Goal: Task Accomplishment & Management: Complete application form

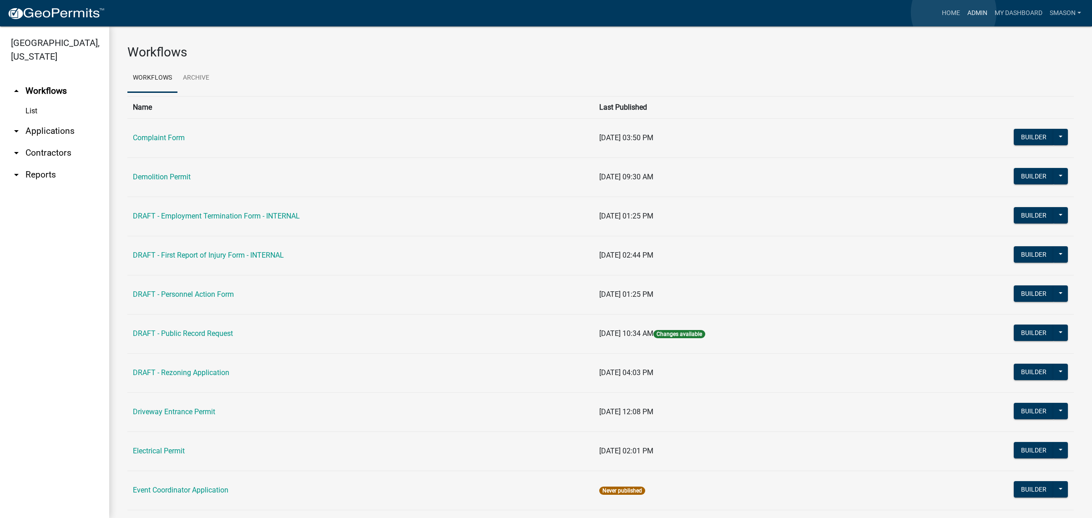
click at [964, 12] on link "Admin" at bounding box center [977, 13] width 27 height 17
click at [964, 14] on link "Admin" at bounding box center [977, 13] width 27 height 17
click at [64, 142] on link "arrow_drop_down Applications" at bounding box center [54, 131] width 109 height 22
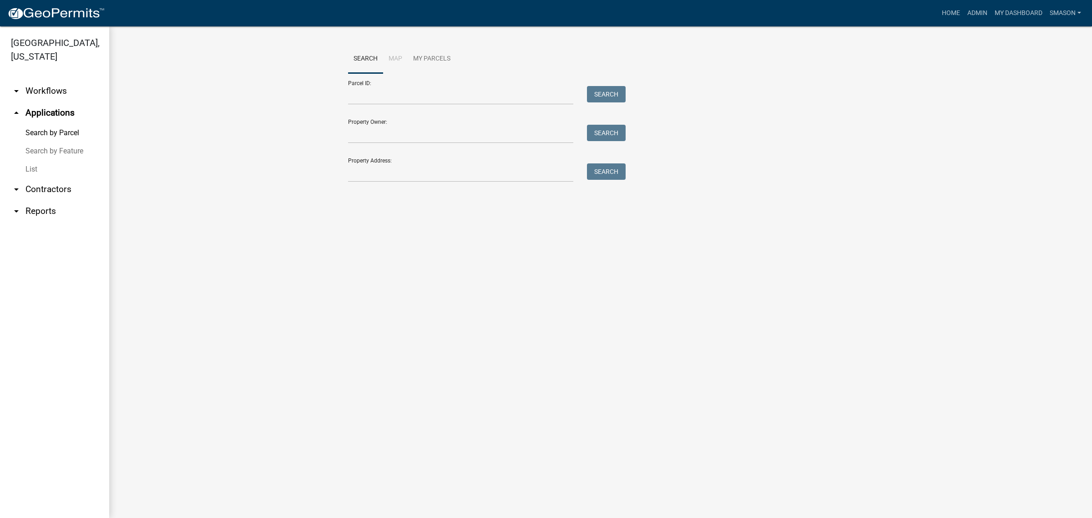
click at [39, 178] on link "List" at bounding box center [54, 169] width 109 height 18
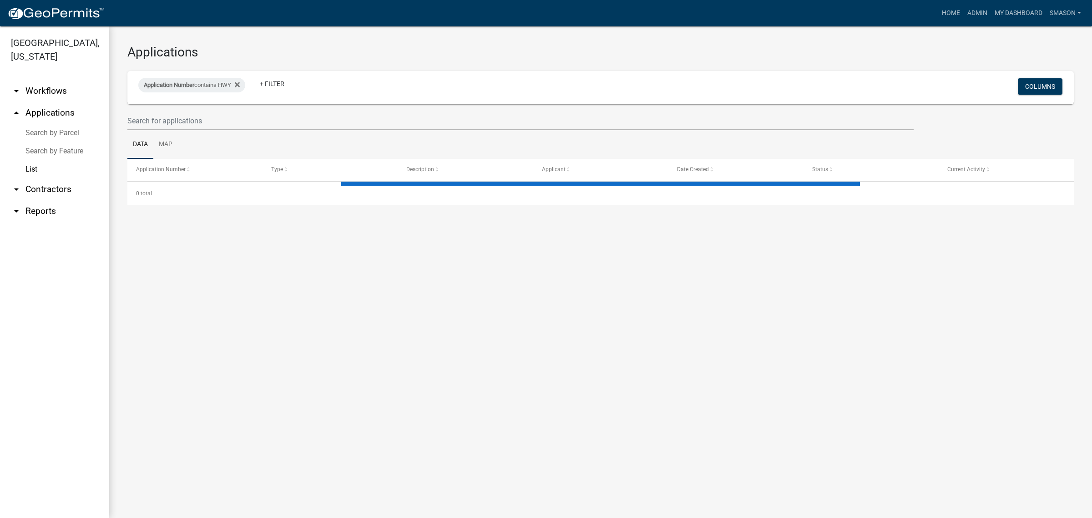
select select "3: 100"
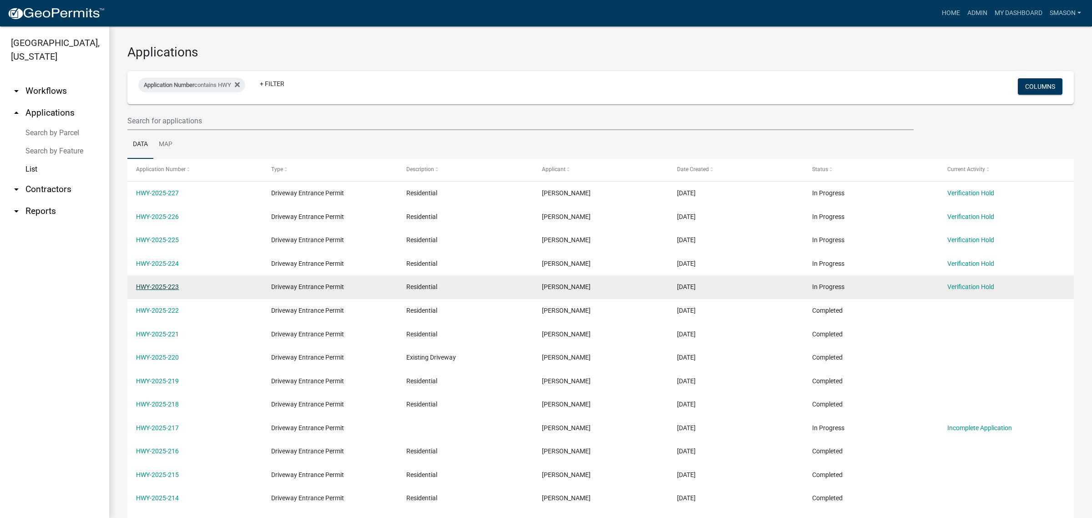
click at [171, 290] on link "HWY-2025-223" at bounding box center [157, 286] width 43 height 7
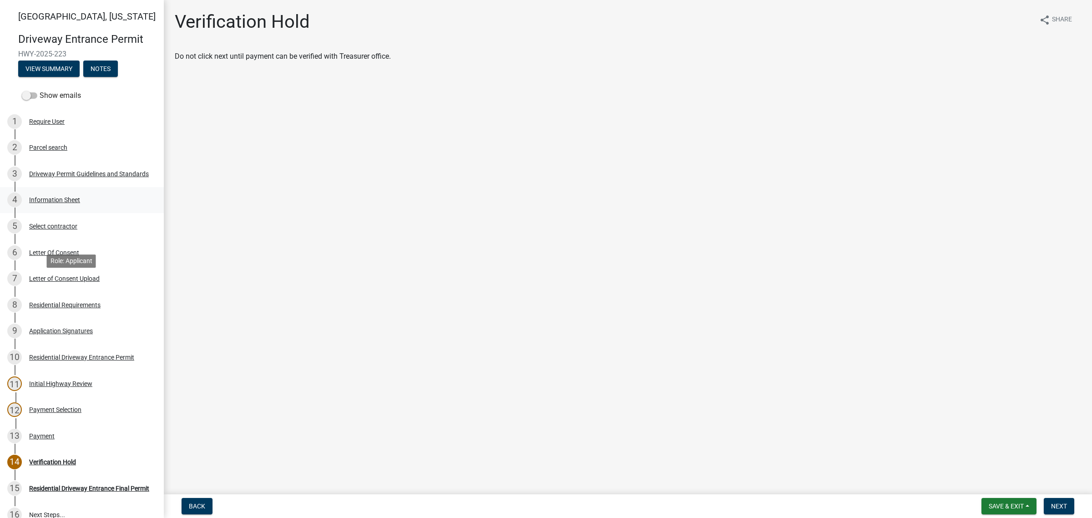
click at [59, 203] on div "Information Sheet" at bounding box center [54, 200] width 51 height 6
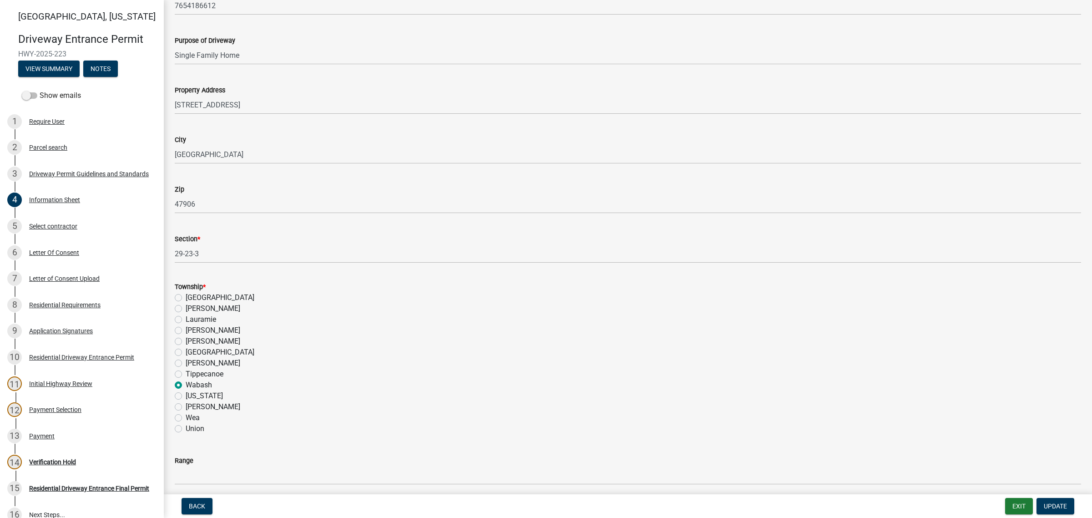
scroll to position [512, 0]
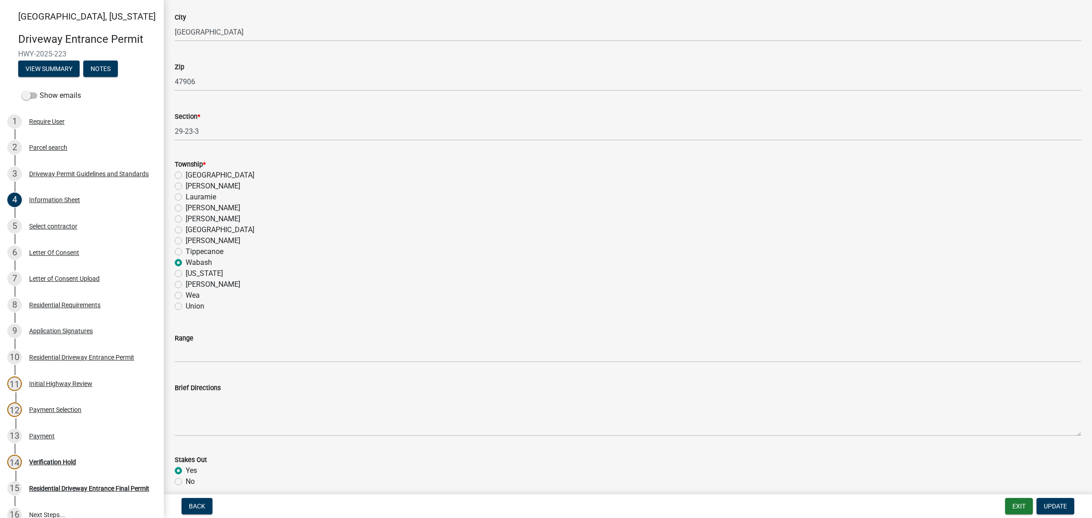
drag, startPoint x: 259, startPoint y: 105, endPoint x: 110, endPoint y: 111, distance: 149.8
click at [110, 111] on div "[GEOGRAPHIC_DATA][US_STATE] Entrance Permit HWY-2025-223 View Summary Notes Sho…" at bounding box center [546, 259] width 1092 height 518
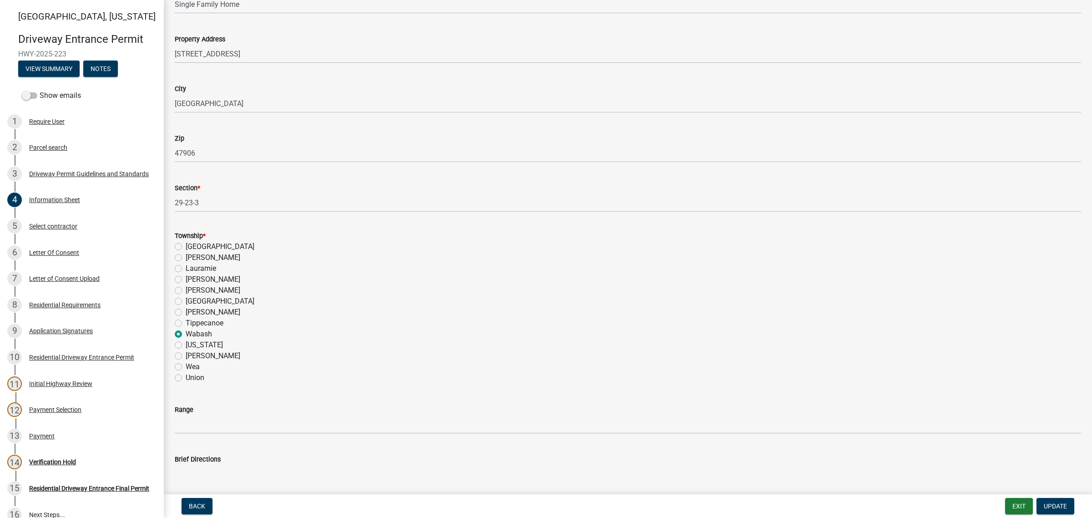
scroll to position [398, 0]
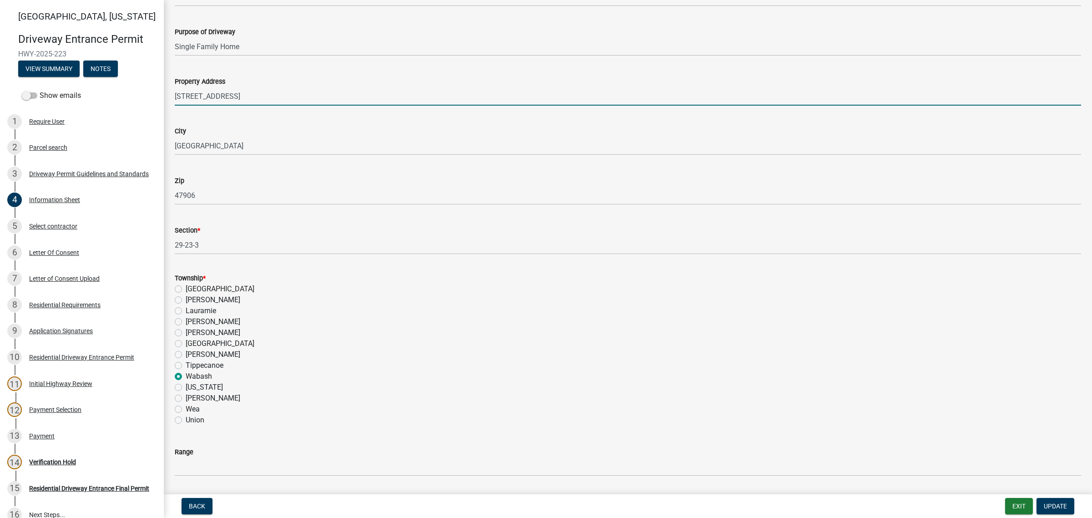
click at [278, 106] on input "[STREET_ADDRESS]" at bounding box center [628, 96] width 906 height 19
type input "[STREET_ADDRESS][PERSON_NAME]"
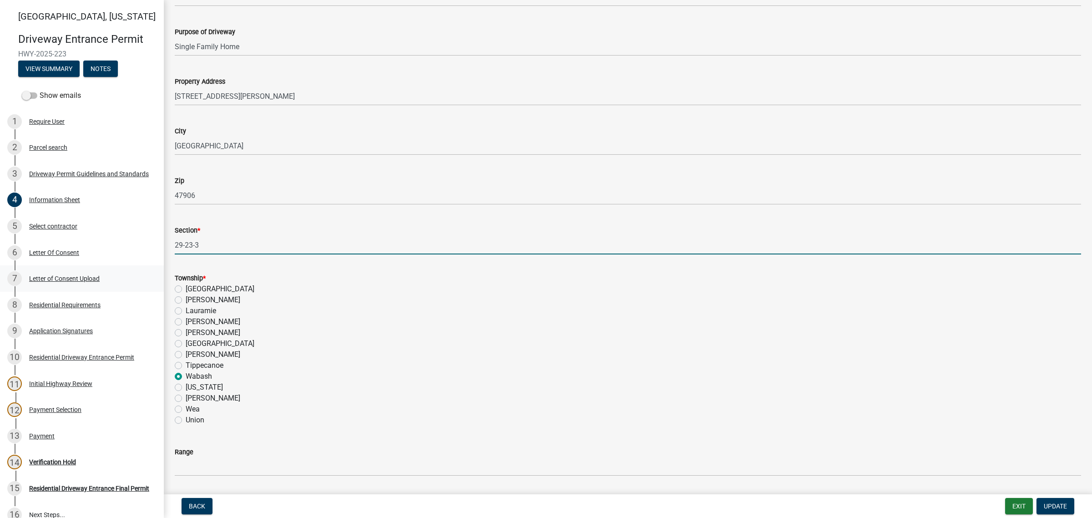
drag, startPoint x: 217, startPoint y: 404, endPoint x: 83, endPoint y: 395, distance: 134.5
click at [83, 395] on div "[GEOGRAPHIC_DATA][US_STATE] Entrance Permit HWY-2025-223 View Summary Notes Sho…" at bounding box center [546, 259] width 1092 height 518
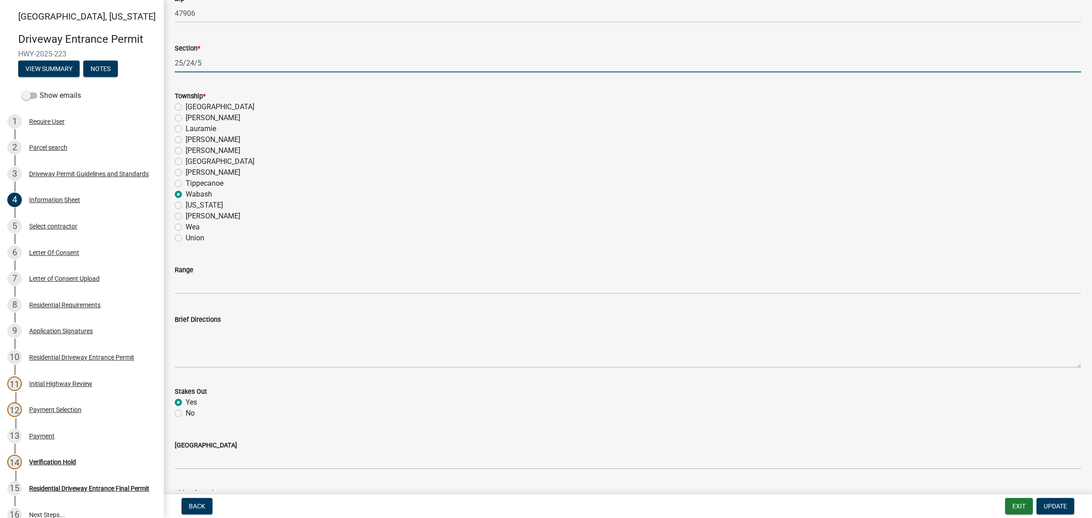
scroll to position [682, 0]
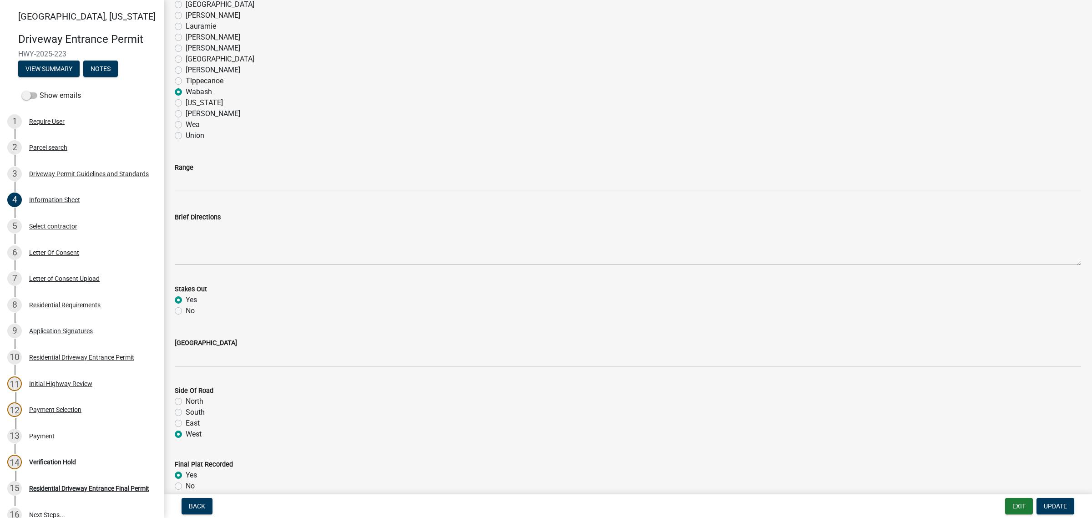
type input "25/24/5"
click at [206, 192] on input "Range" at bounding box center [628, 182] width 906 height 19
type input "5W"
click at [390, 130] on div "Wea" at bounding box center [628, 124] width 906 height 11
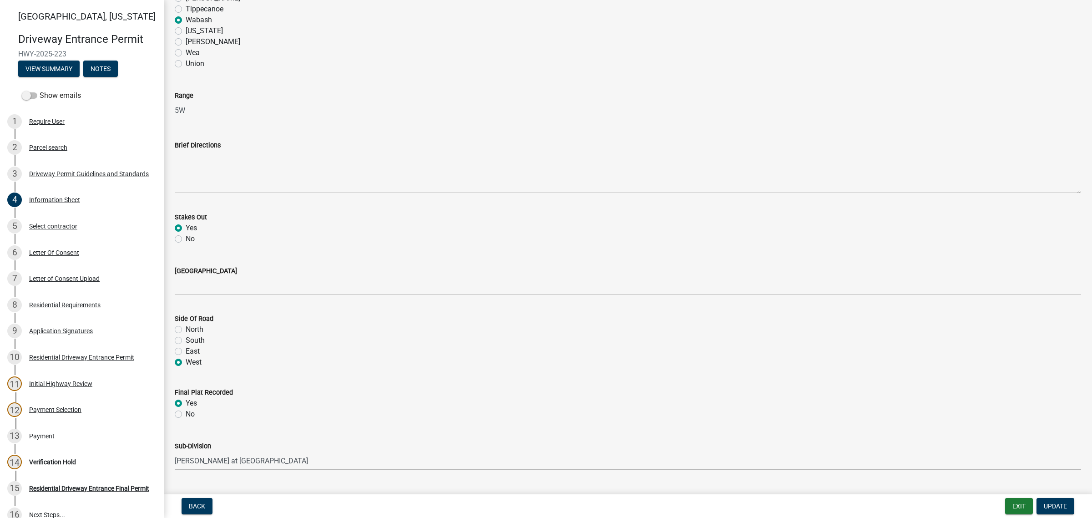
scroll to position [967, 0]
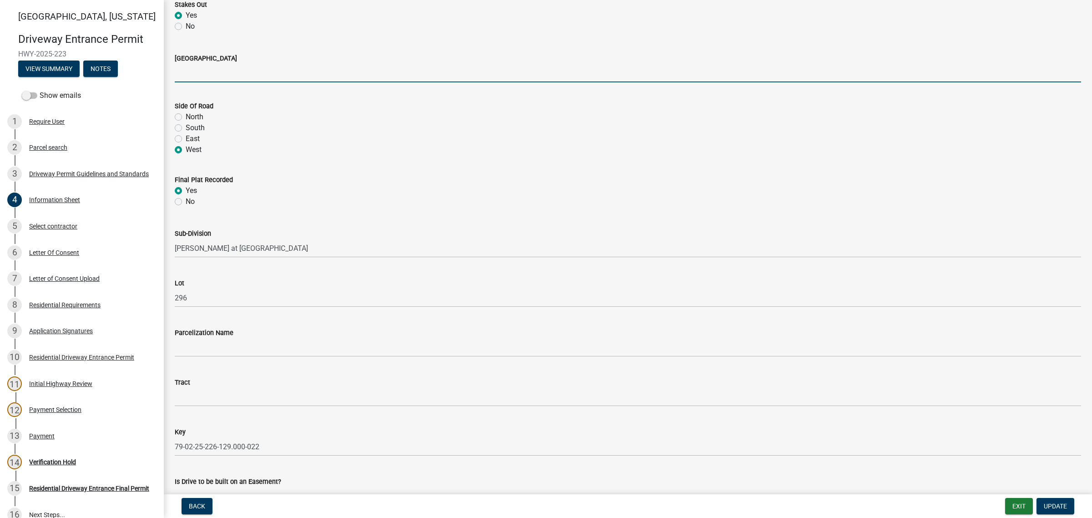
click at [223, 82] on input "[GEOGRAPHIC_DATA]" at bounding box center [628, 73] width 906 height 19
type input "W 600 N"
click at [1058, 504] on span "Update" at bounding box center [1055, 505] width 23 height 7
